Goal: Task Accomplishment & Management: Manage account settings

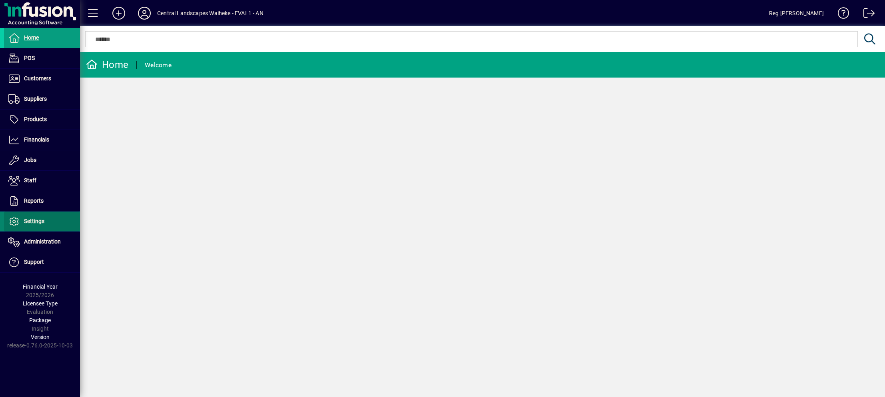
click at [33, 213] on span at bounding box center [42, 221] width 76 height 19
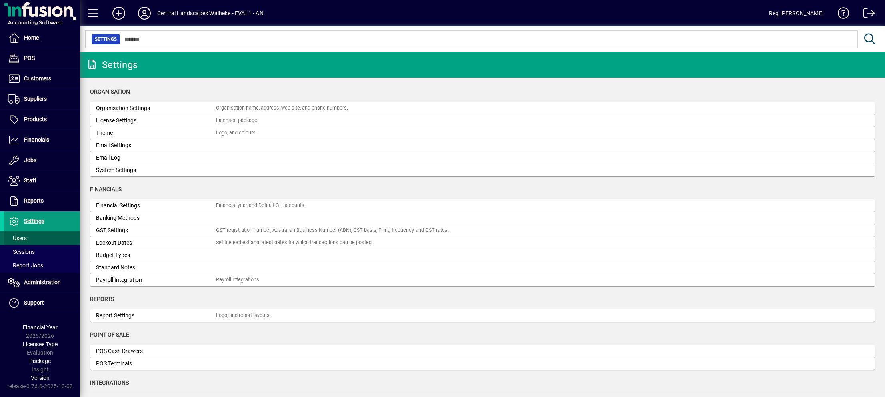
click at [21, 235] on span "Users" at bounding box center [17, 238] width 19 height 6
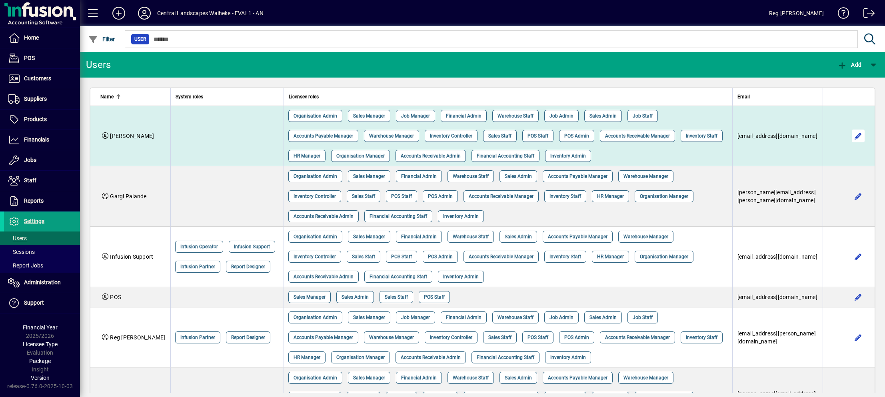
click at [849, 128] on span "button" at bounding box center [857, 135] width 19 height 19
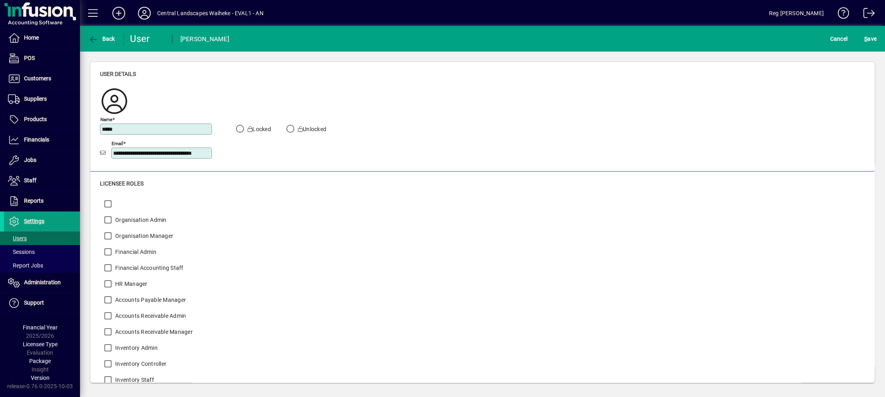
scroll to position [0, 16]
drag, startPoint x: 114, startPoint y: 154, endPoint x: 243, endPoint y: 154, distance: 129.5
click at [243, 154] on div "**********" at bounding box center [218, 144] width 237 height 48
click at [144, 10] on icon at bounding box center [144, 13] width 16 height 13
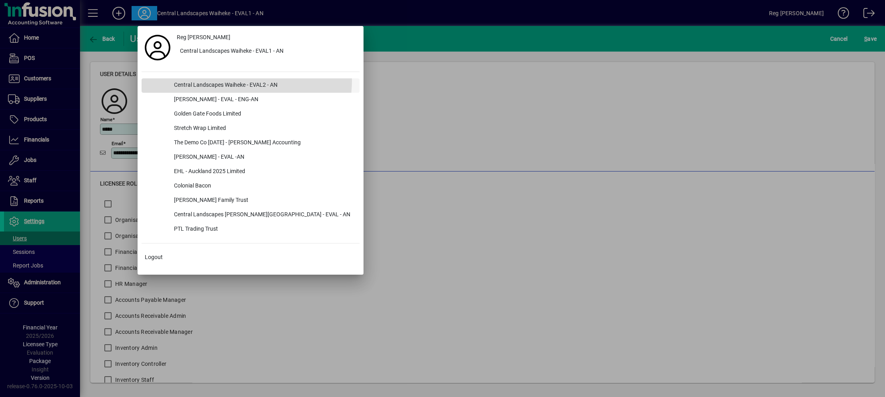
click at [246, 82] on div "Central Landscapes Waiheke - EVAL2 - AN" at bounding box center [264, 85] width 192 height 14
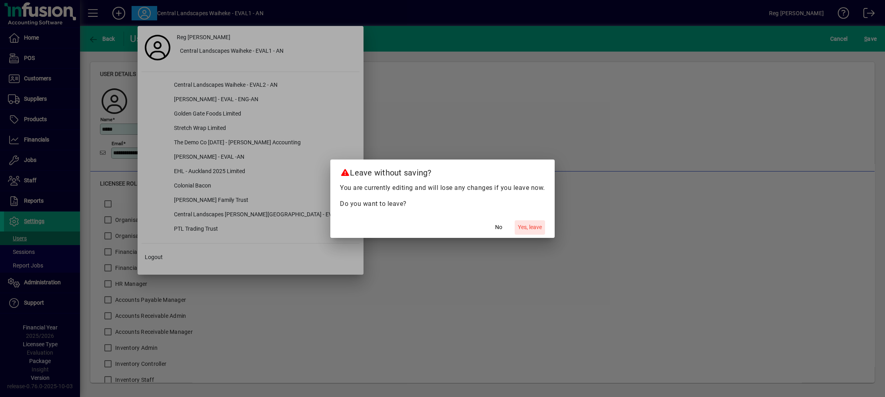
click at [538, 228] on span "Yes, leave" at bounding box center [530, 227] width 24 height 8
